Goal: Check status

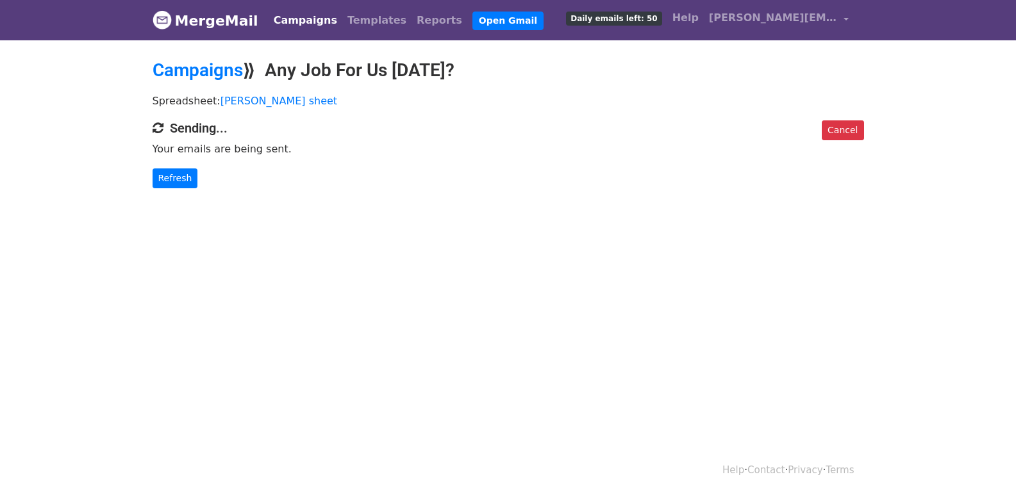
click at [153, 163] on div "Cancel Sending... Your emails are being sent. Refresh" at bounding box center [508, 154] width 731 height 68
click at [160, 176] on link "Refresh" at bounding box center [176, 179] width 46 height 20
click at [174, 182] on link "Refresh" at bounding box center [176, 179] width 46 height 20
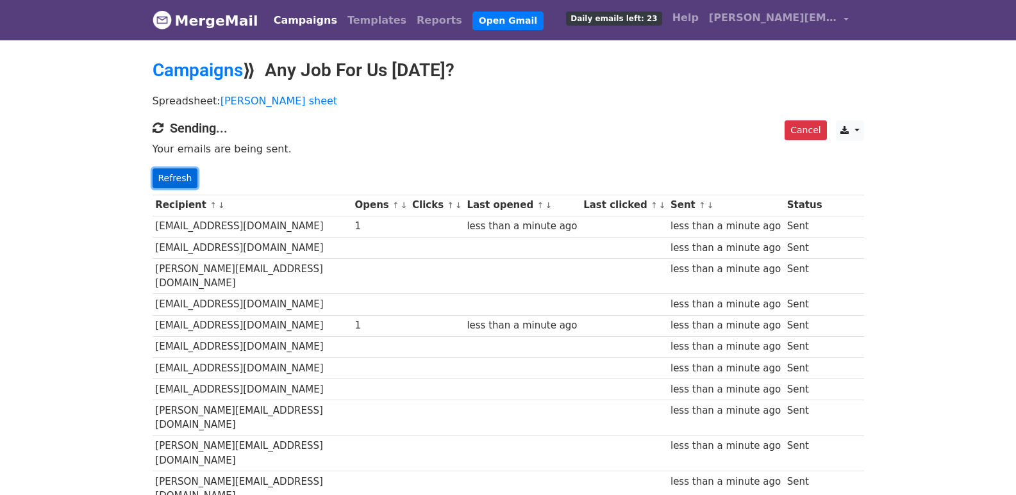
click at [180, 177] on link "Refresh" at bounding box center [176, 179] width 46 height 20
